Goal: Transaction & Acquisition: Purchase product/service

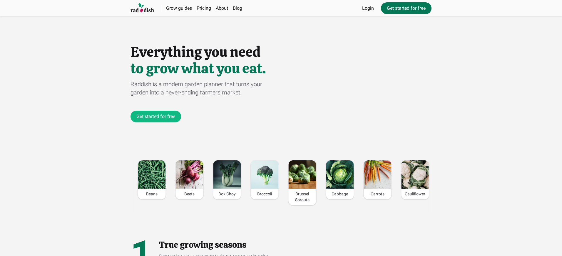
click at [405, 8] on link "Get started for free" at bounding box center [406, 8] width 51 height 12
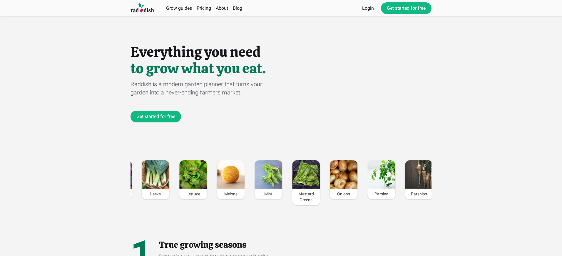
click at [268, 194] on div "Mint" at bounding box center [268, 193] width 28 height 11
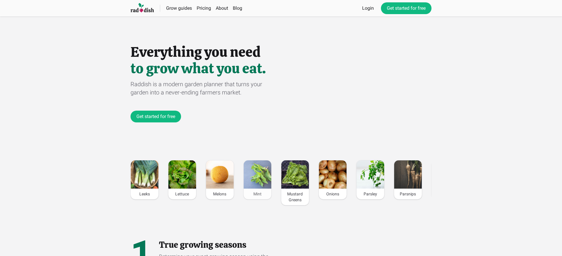
click at [257, 194] on div "Mint" at bounding box center [257, 193] width 28 height 11
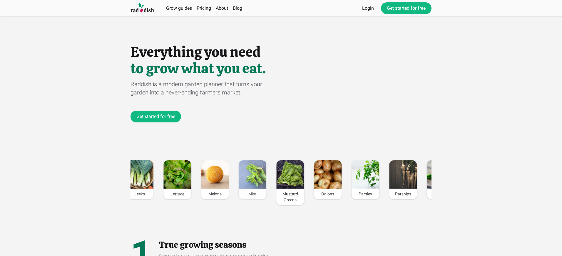
click at [252, 194] on div "Mint" at bounding box center [252, 193] width 28 height 11
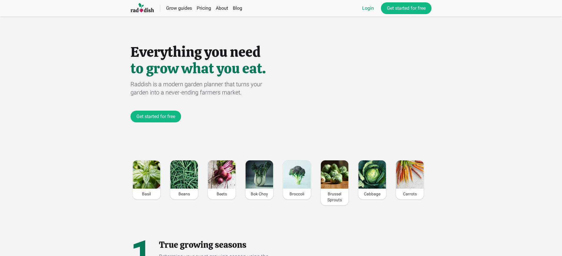
click at [367, 8] on link "Login" at bounding box center [368, 8] width 12 height 7
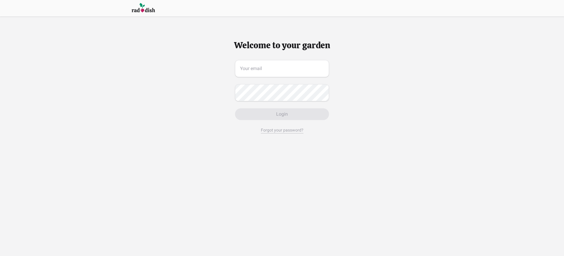
click at [282, 114] on span "Login" at bounding box center [282, 113] width 12 height 7
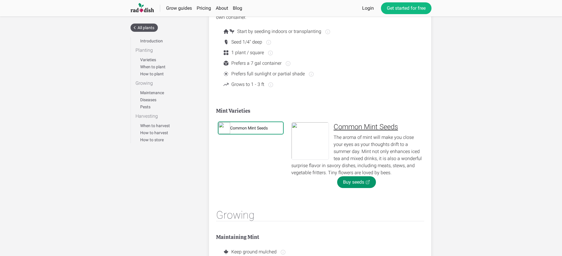
click at [249, 128] on div "Common Mint Seeds" at bounding box center [249, 128] width 38 height 6
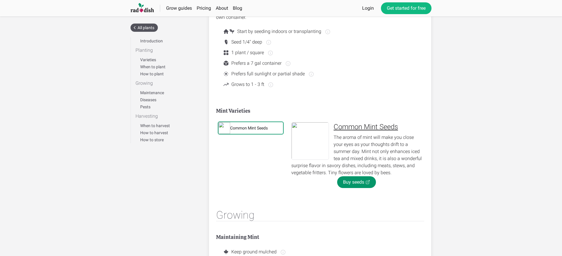
click at [249, 128] on div "Common Mint Seeds" at bounding box center [249, 128] width 38 height 6
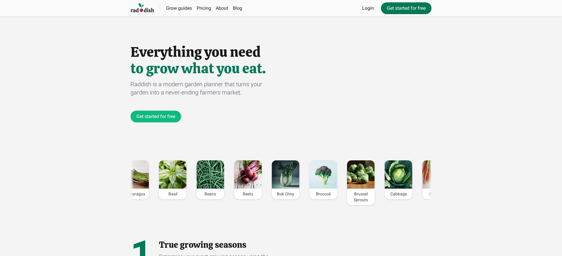
click at [405, 8] on link "Get started for free" at bounding box center [406, 8] width 51 height 12
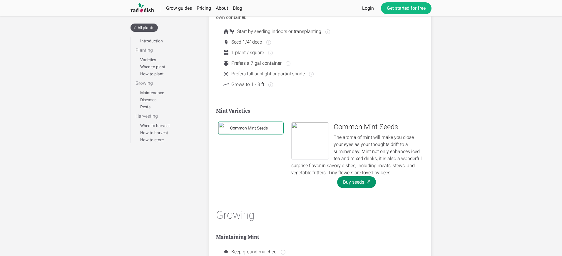
click at [249, 128] on div "Common Mint Seeds" at bounding box center [249, 128] width 38 height 6
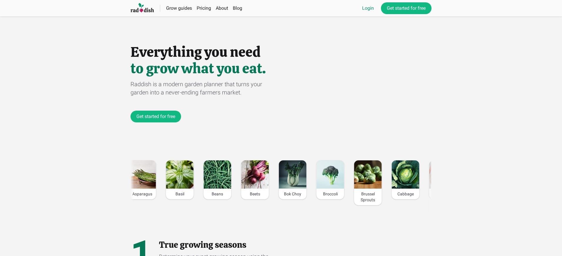
click at [367, 8] on link "Login" at bounding box center [368, 8] width 12 height 7
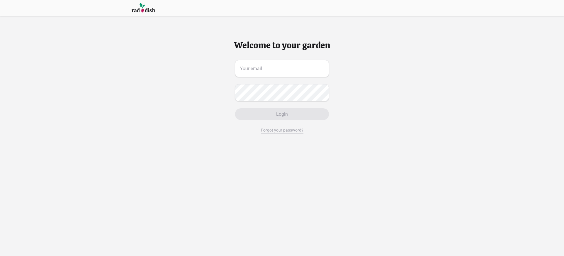
click at [282, 114] on span "Login" at bounding box center [282, 113] width 12 height 7
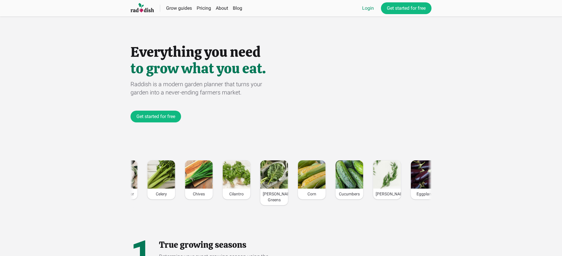
click at [367, 8] on link "Login" at bounding box center [368, 8] width 12 height 7
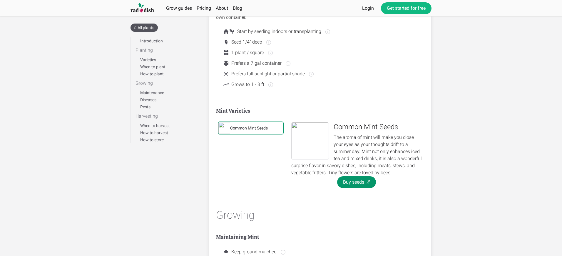
click at [249, 128] on div "Common Mint Seeds" at bounding box center [249, 128] width 38 height 6
click at [356, 182] on link "Buy seeds" at bounding box center [356, 182] width 39 height 12
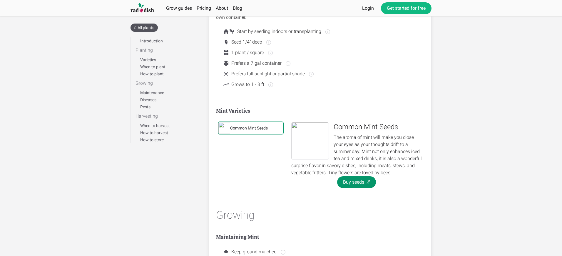
click at [249, 128] on div "Common Mint Seeds" at bounding box center [249, 128] width 38 height 6
click at [356, 182] on link "Buy seeds" at bounding box center [356, 182] width 39 height 12
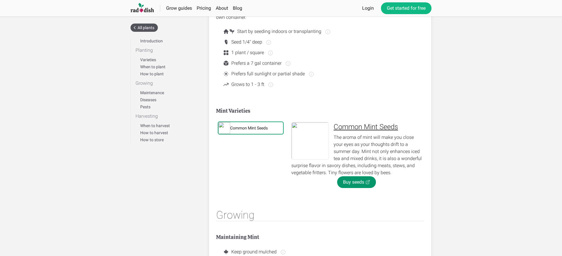
click at [249, 128] on div "Common Mint Seeds" at bounding box center [249, 128] width 38 height 6
click at [356, 182] on link "Buy seeds" at bounding box center [356, 182] width 39 height 12
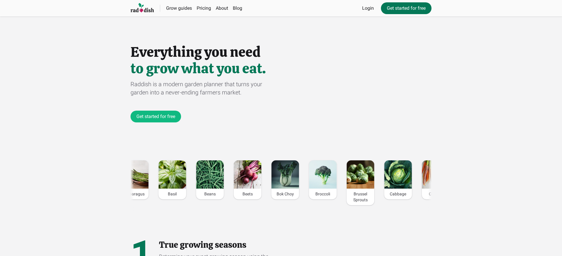
click at [405, 8] on link "Get started for free" at bounding box center [406, 8] width 51 height 12
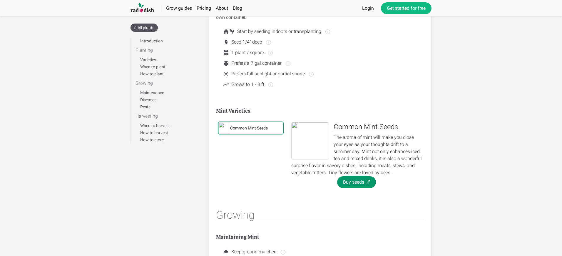
click at [249, 128] on div "Common Mint Seeds" at bounding box center [249, 128] width 38 height 6
click at [356, 182] on link "Buy seeds" at bounding box center [356, 182] width 39 height 12
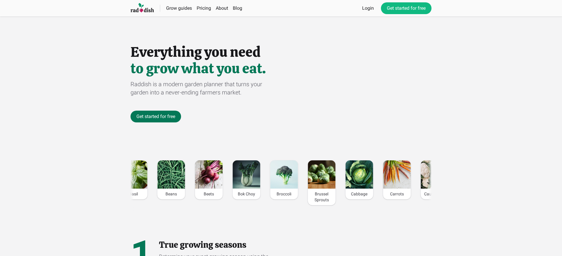
click at [156, 116] on link "Get started for free" at bounding box center [155, 116] width 51 height 12
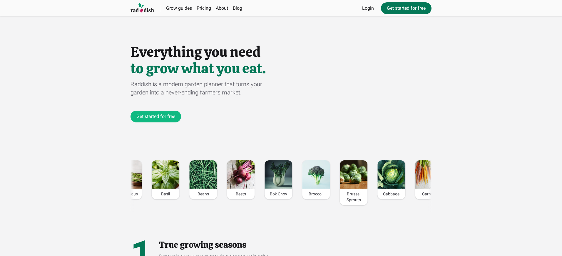
click at [405, 8] on link "Get started for free" at bounding box center [406, 8] width 51 height 12
